Goal: Task Accomplishment & Management: Manage account settings

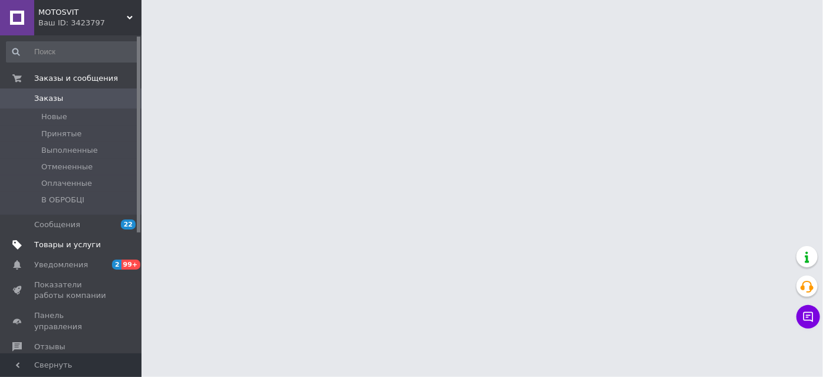
click at [52, 242] on span "Товары и услуги" at bounding box center [67, 244] width 67 height 11
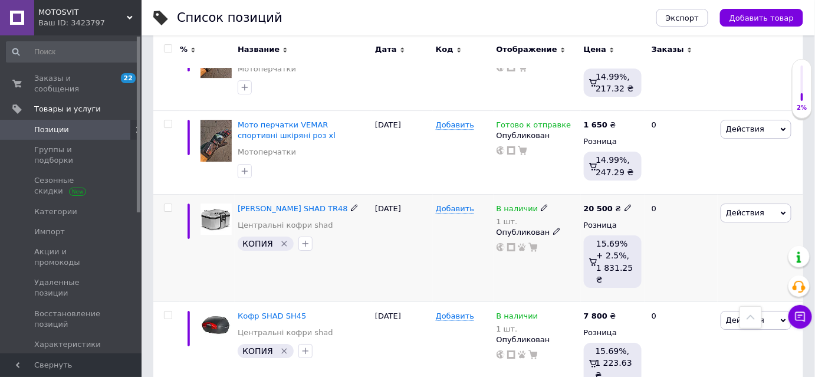
scroll to position [1019, 0]
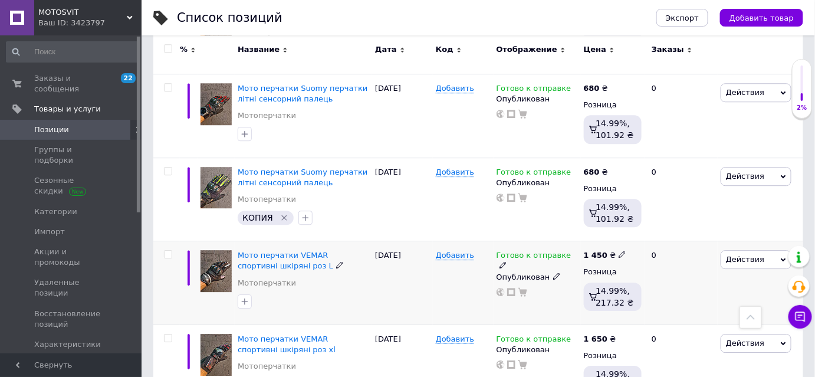
click at [212, 250] on img at bounding box center [216, 271] width 31 height 42
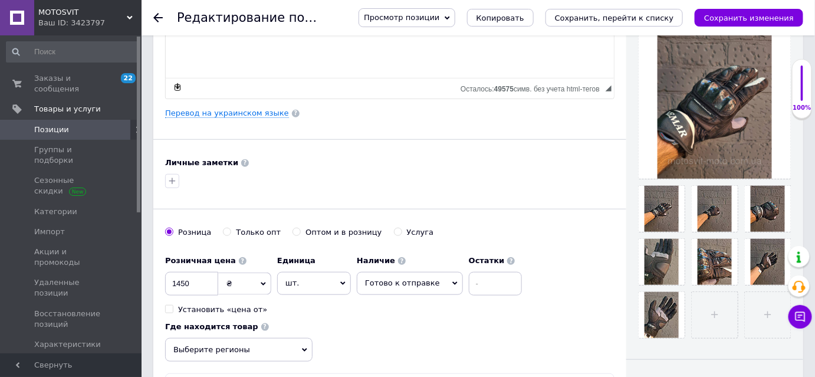
scroll to position [268, 0]
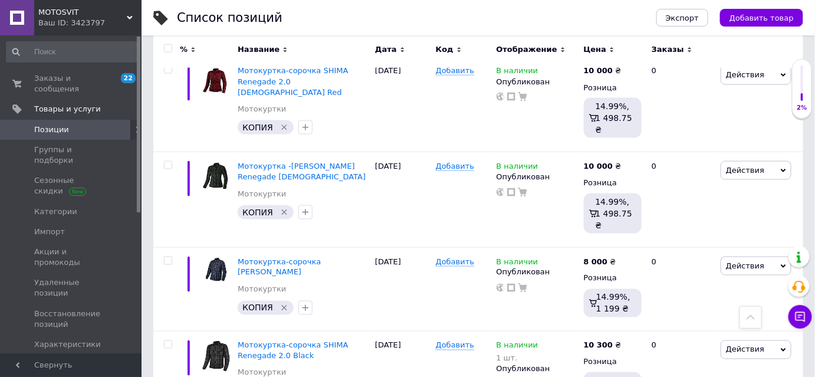
scroll to position [375, 0]
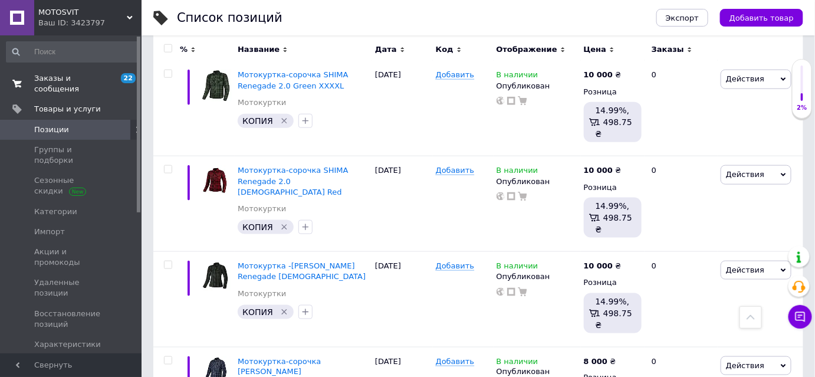
click at [42, 74] on span "Заказы и сообщения" at bounding box center [71, 83] width 75 height 21
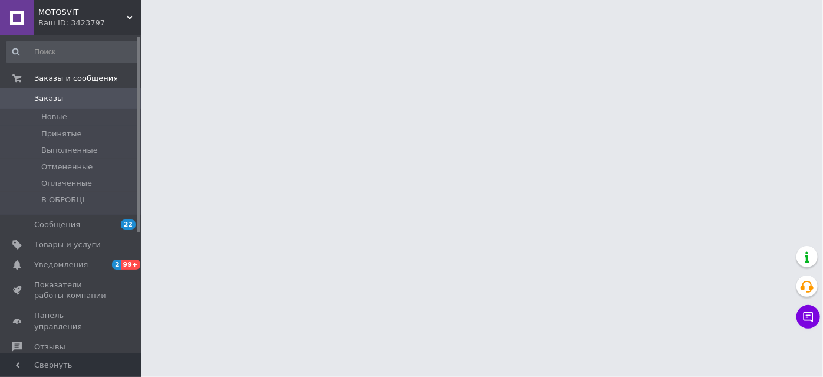
click at [54, 100] on span "Заказы" at bounding box center [48, 98] width 29 height 11
click at [119, 266] on span "2" at bounding box center [116, 265] width 9 height 10
